Goal: Information Seeking & Learning: Learn about a topic

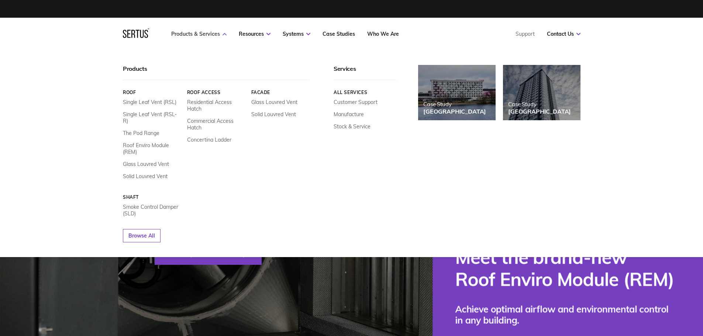
click at [223, 35] on icon at bounding box center [225, 34] width 4 height 3
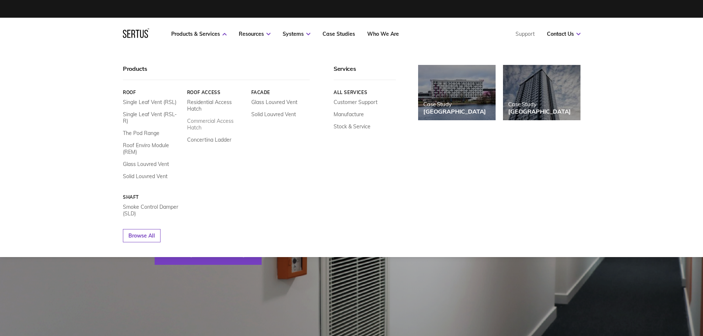
click at [197, 123] on link "Commercial Access Hatch" at bounding box center [216, 124] width 59 height 13
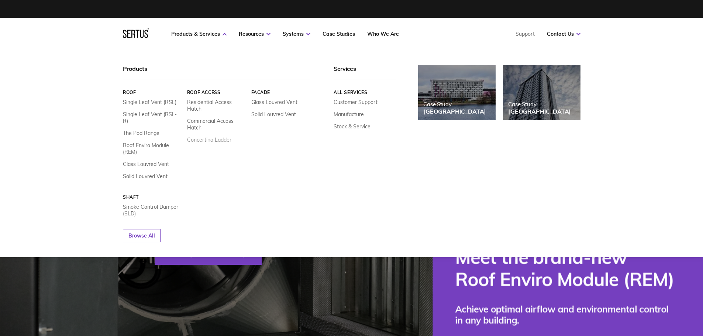
click at [204, 139] on link "Concertina Ladder" at bounding box center [209, 140] width 44 height 7
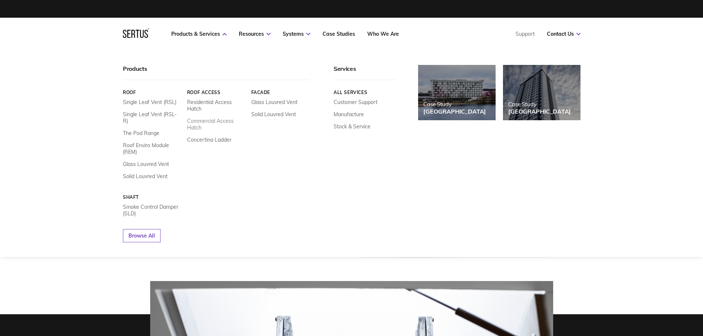
click at [196, 122] on link "Commercial Access Hatch" at bounding box center [216, 124] width 59 height 13
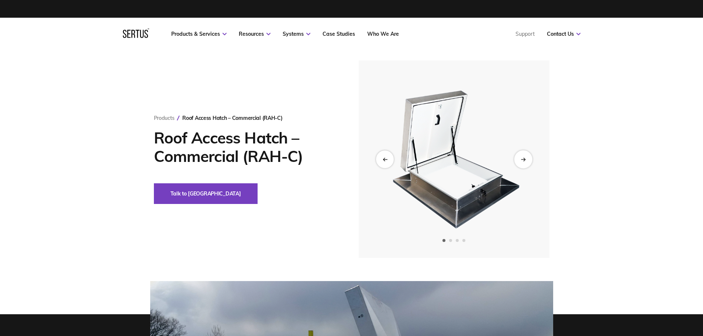
click at [525, 156] on div "Next slide" at bounding box center [523, 159] width 18 height 18
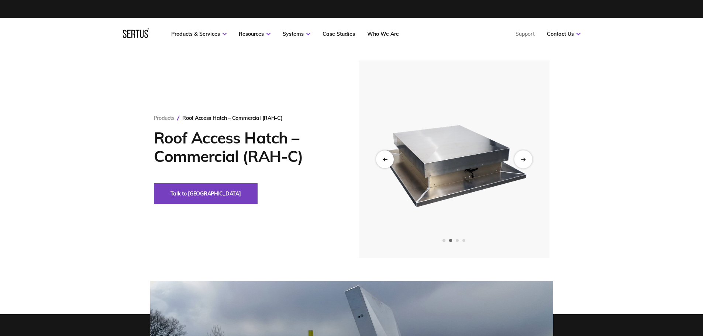
click at [525, 156] on div "Next slide" at bounding box center [523, 159] width 18 height 18
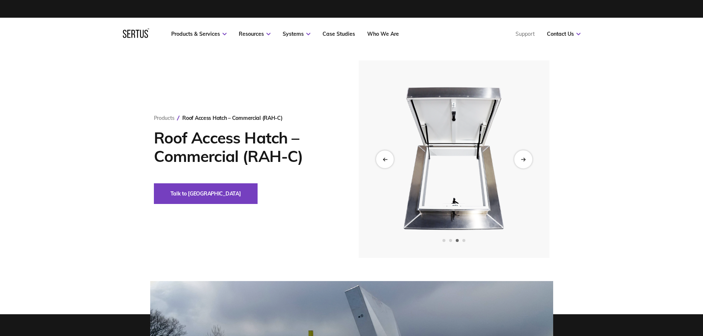
click at [525, 156] on div "Next slide" at bounding box center [523, 159] width 18 height 18
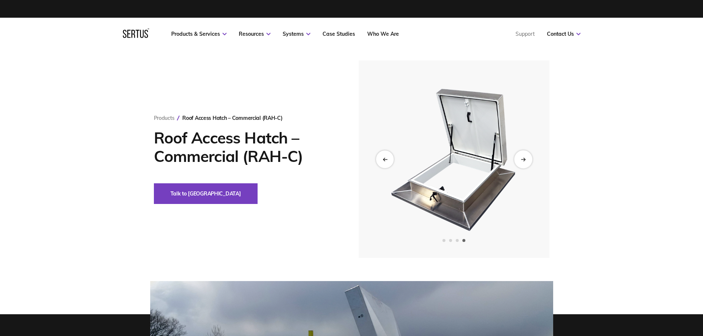
click at [525, 156] on div "Next slide" at bounding box center [523, 159] width 18 height 18
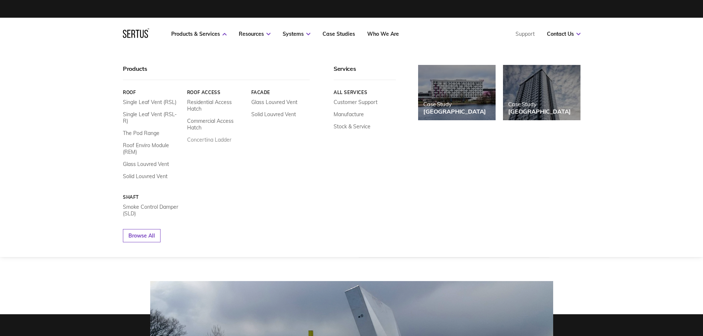
click at [207, 141] on link "Concertina Ladder" at bounding box center [209, 140] width 44 height 7
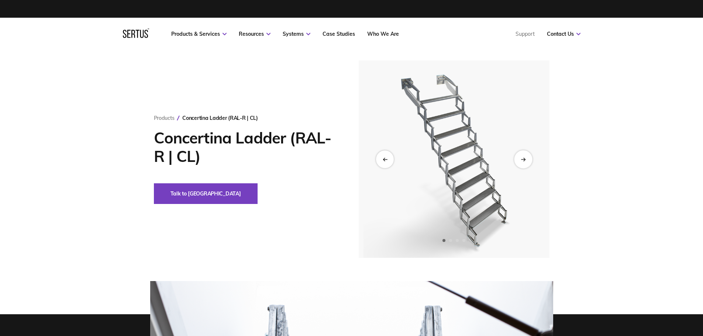
click at [524, 156] on div "Next slide" at bounding box center [523, 159] width 18 height 18
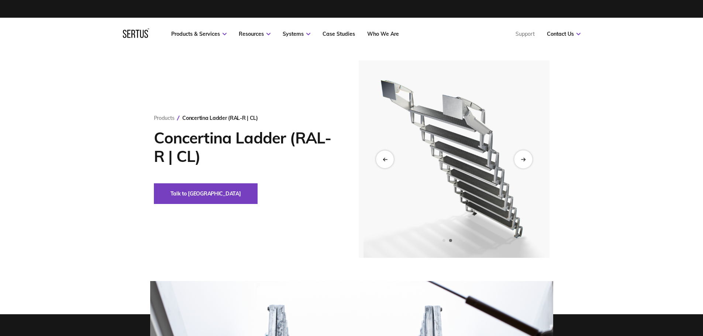
click at [523, 158] on icon "Next slide" at bounding box center [523, 159] width 5 height 4
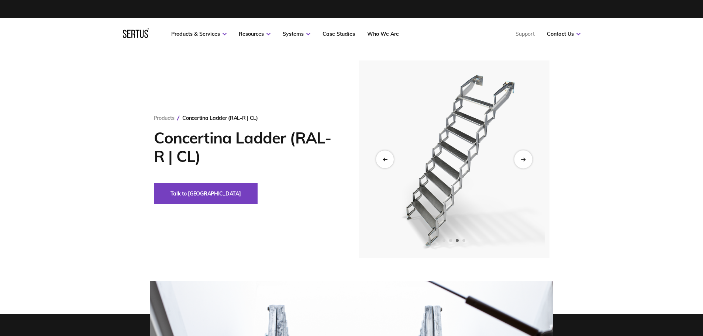
click at [523, 158] on icon "Next slide" at bounding box center [523, 159] width 5 height 4
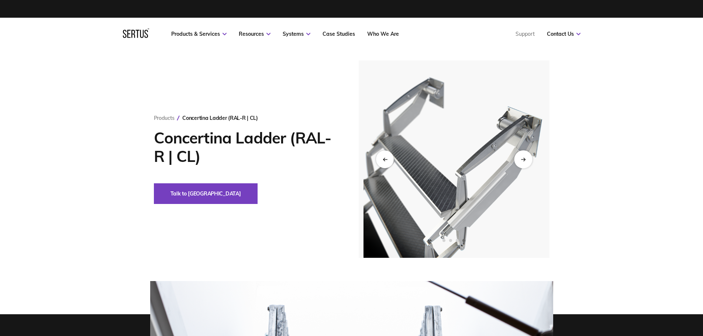
click at [523, 158] on icon "Next slide" at bounding box center [523, 159] width 5 height 4
click at [385, 156] on div "Previous slide" at bounding box center [385, 159] width 18 height 18
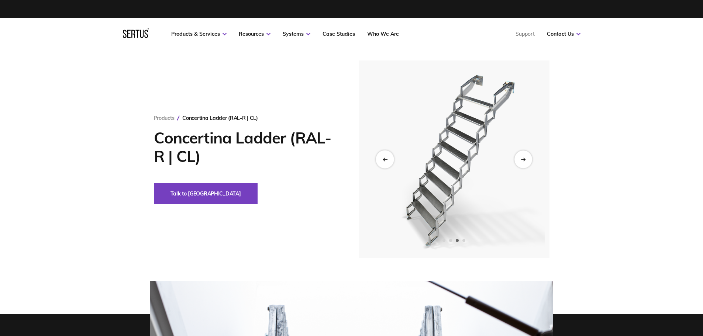
click at [385, 156] on div "Previous slide" at bounding box center [385, 159] width 18 height 18
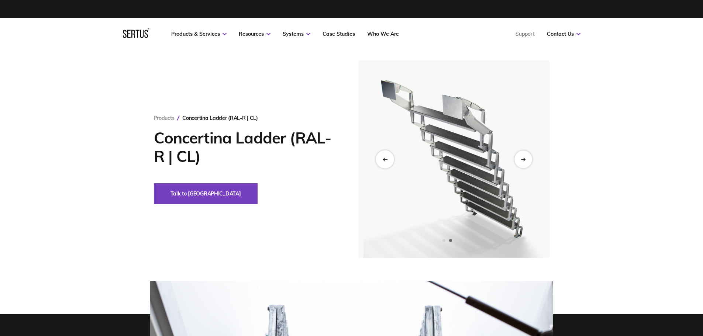
click at [385, 156] on div "Previous slide" at bounding box center [385, 159] width 18 height 18
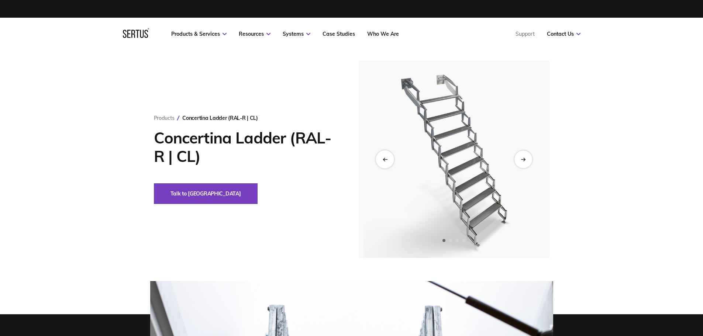
click at [385, 156] on div "Previous slide" at bounding box center [385, 159] width 18 height 18
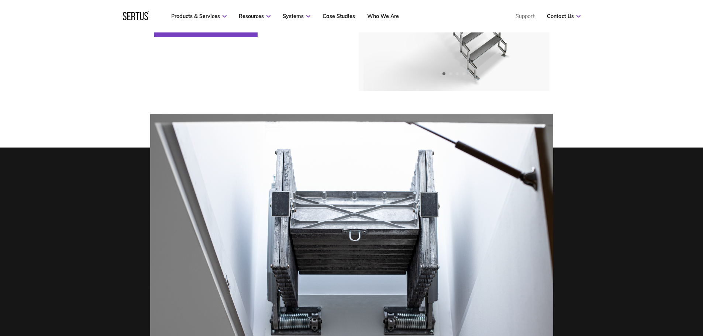
scroll to position [157, 0]
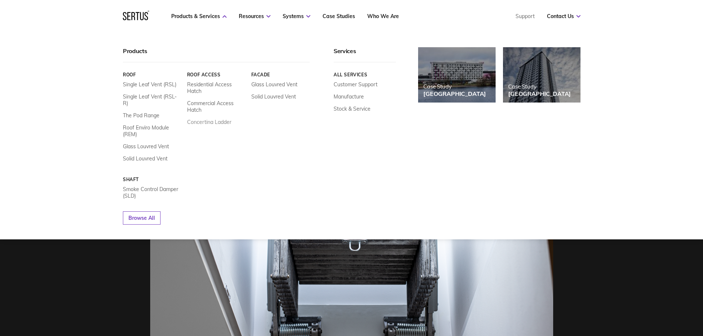
click at [203, 122] on link "Concertina Ladder" at bounding box center [209, 122] width 44 height 7
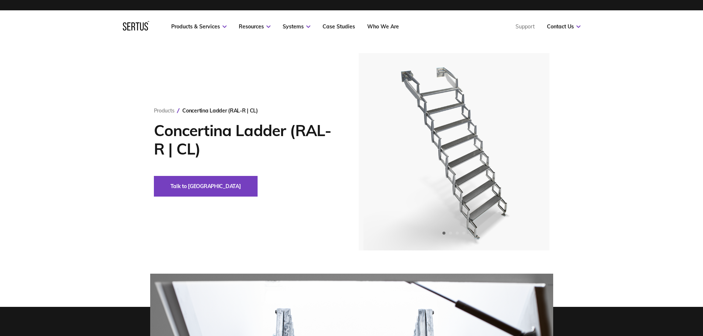
scroll to position [0, 0]
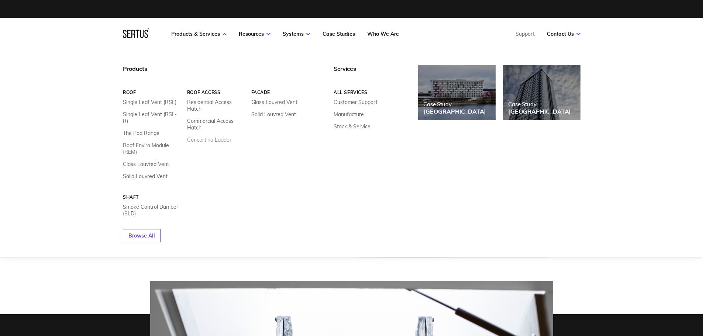
click at [208, 142] on link "Concertina Ladder" at bounding box center [209, 140] width 44 height 7
click at [199, 139] on link "Concertina Ladder" at bounding box center [209, 140] width 44 height 7
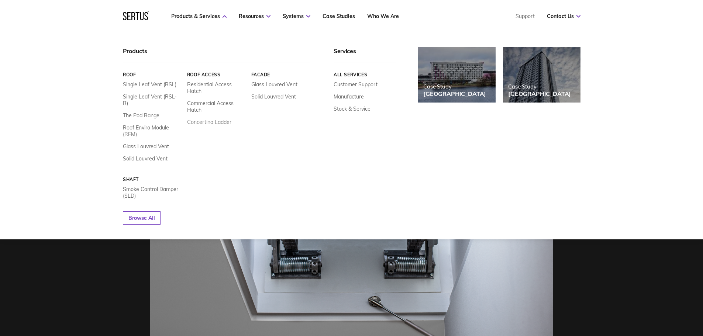
scroll to position [221, 0]
click at [206, 121] on link "Concertina Ladder" at bounding box center [209, 122] width 44 height 7
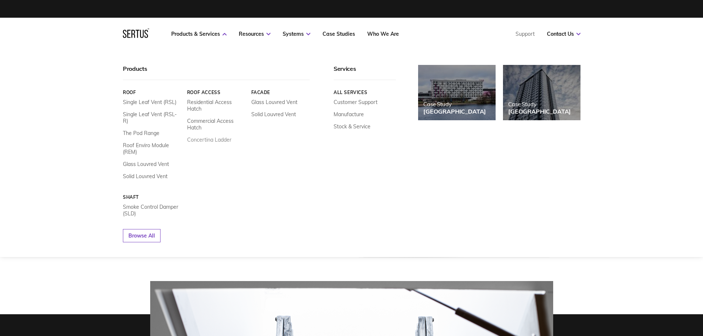
click at [207, 141] on link "Concertina Ladder" at bounding box center [209, 140] width 44 height 7
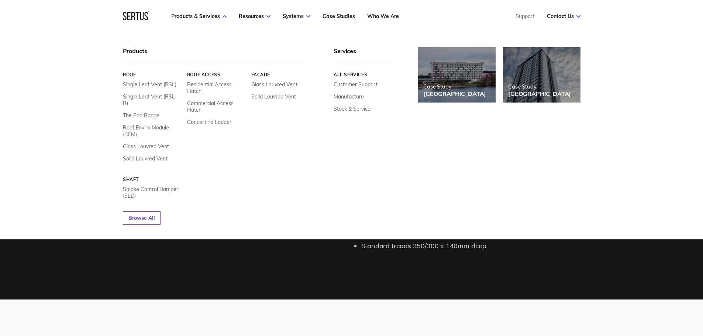
scroll to position [600, 0]
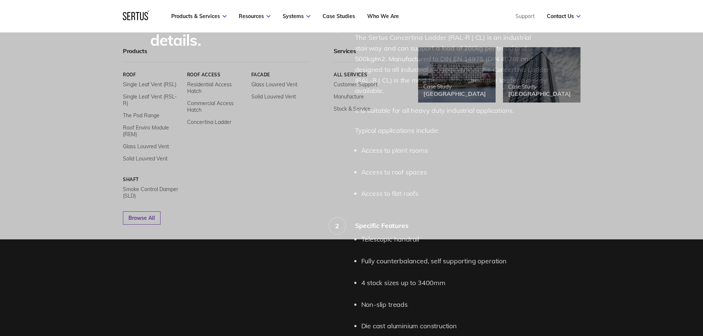
click at [53, 247] on div "Product features and details. 1 Concertina Ladder Description The Sertus Concer…" at bounding box center [351, 185] width 703 height 434
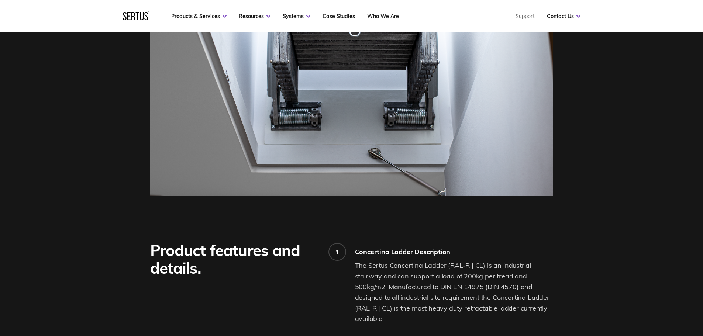
scroll to position [369, 0]
